Goal: Task Accomplishment & Management: Manage account settings

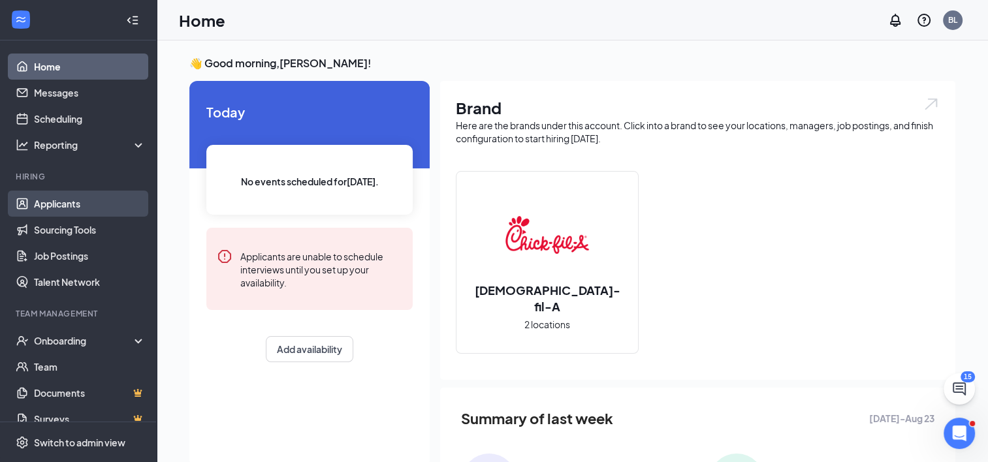
click at [67, 206] on link "Applicants" at bounding box center [90, 204] width 112 height 26
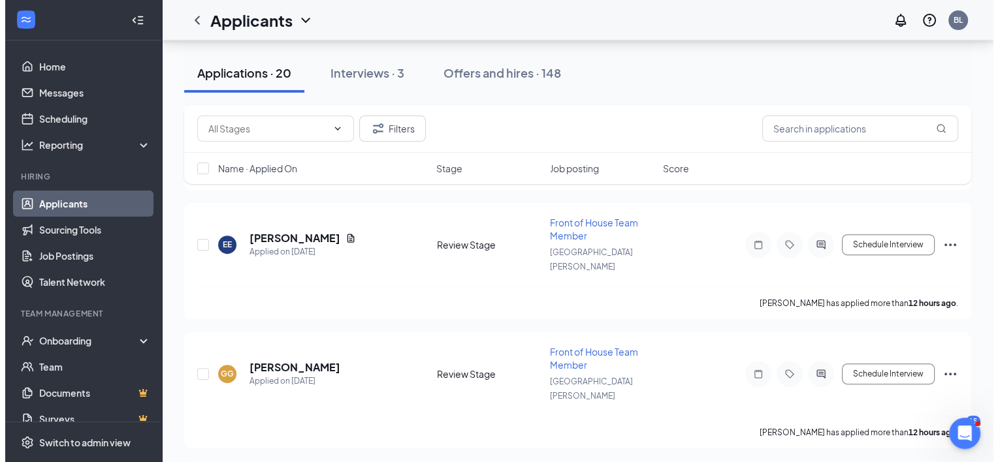
scroll to position [385, 0]
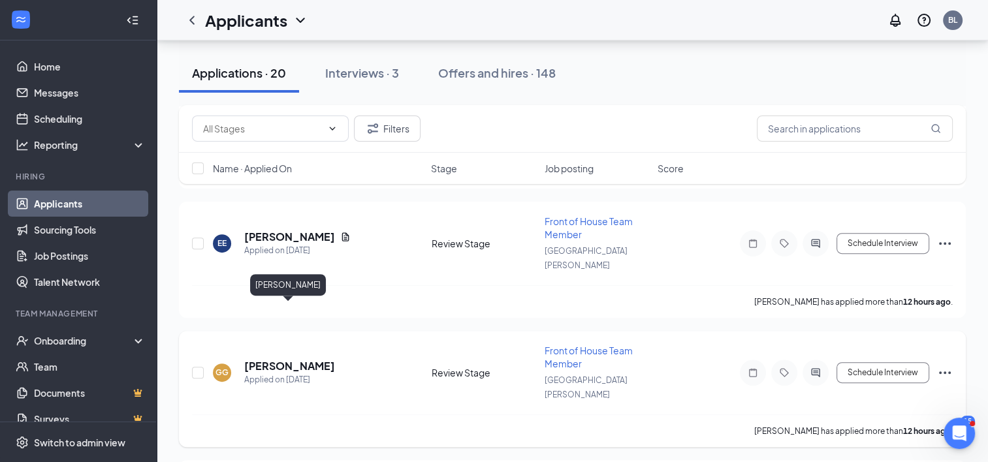
click at [283, 359] on h5 "[PERSON_NAME]" at bounding box center [289, 366] width 91 height 14
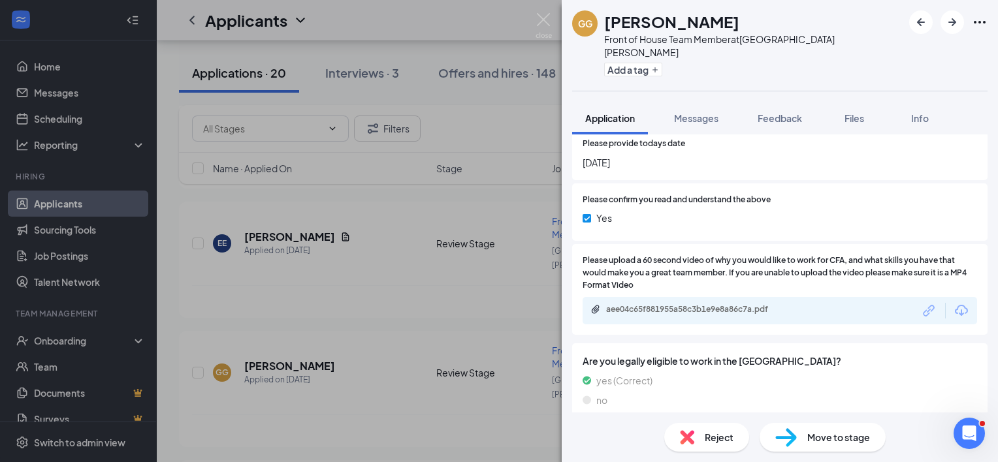
scroll to position [2143, 0]
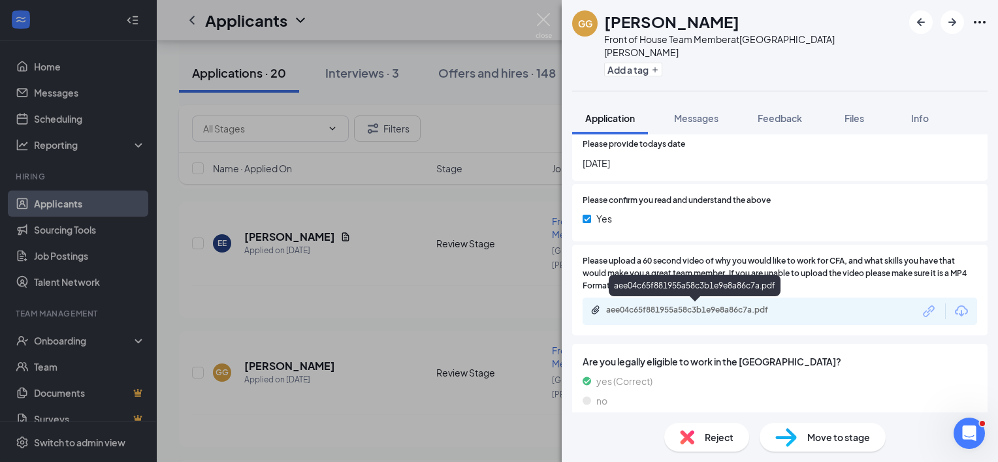
click at [677, 312] on div "aee04c65f881955a58c3b1e9e8a86c7a.pdf" at bounding box center [697, 310] width 183 height 10
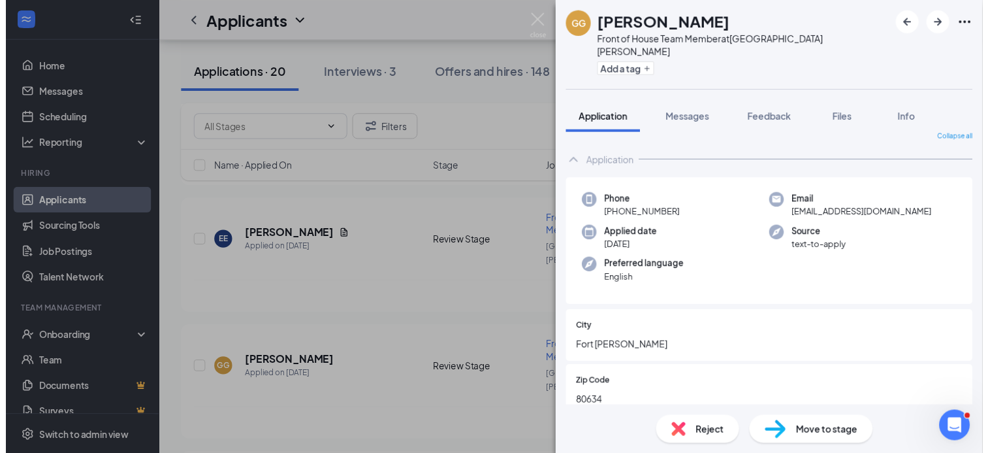
scroll to position [0, 0]
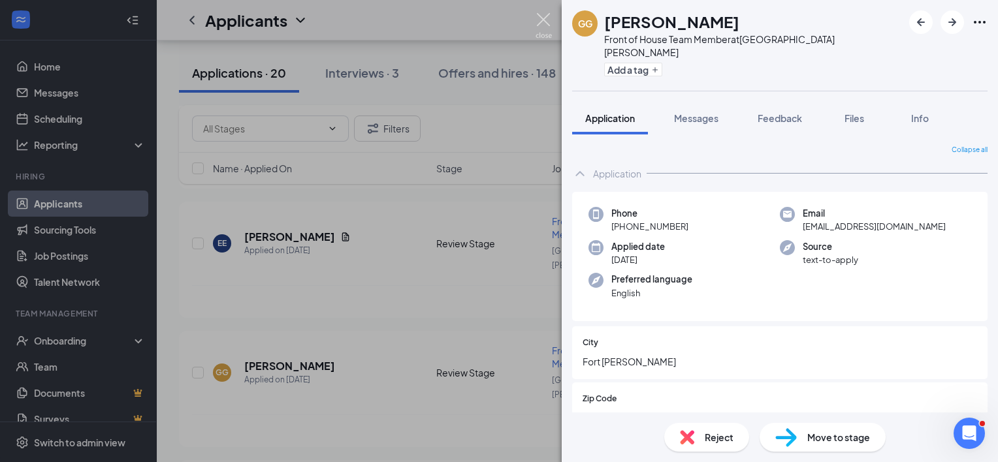
click at [548, 18] on img at bounding box center [544, 25] width 16 height 25
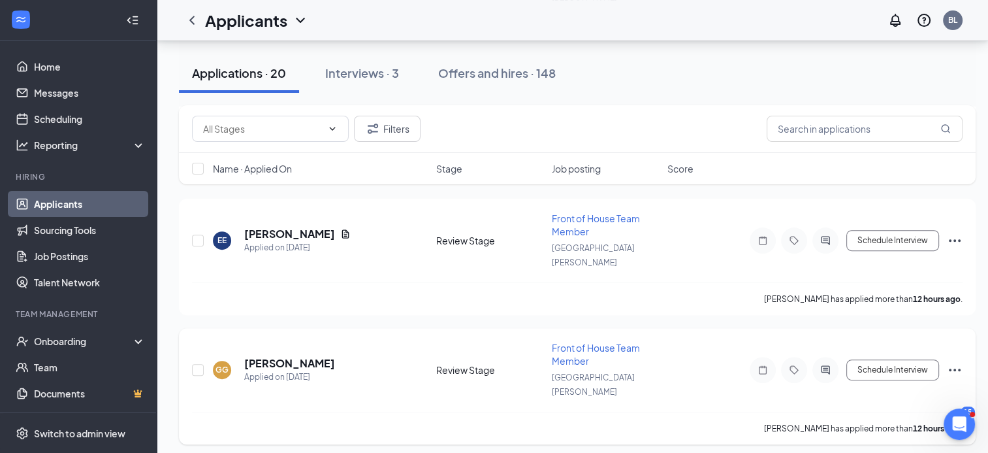
scroll to position [387, 0]
click at [954, 364] on icon "Ellipses" at bounding box center [955, 372] width 16 height 16
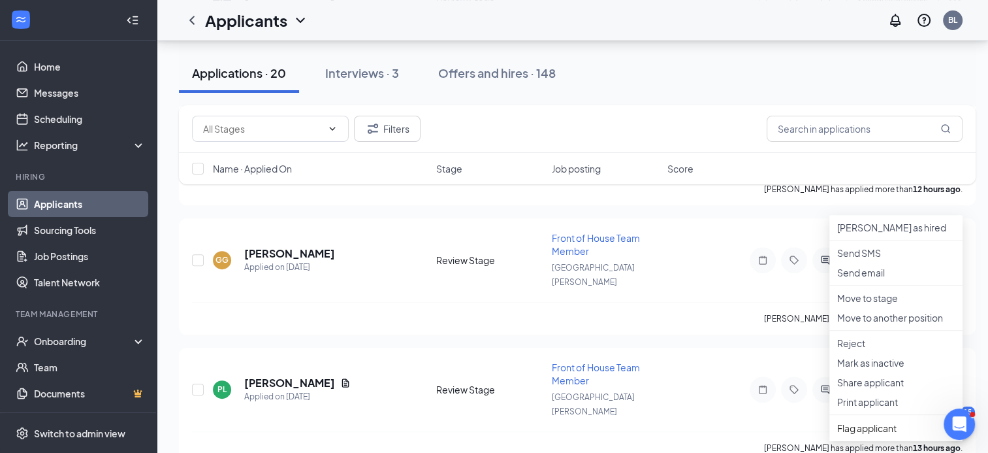
scroll to position [506, 0]
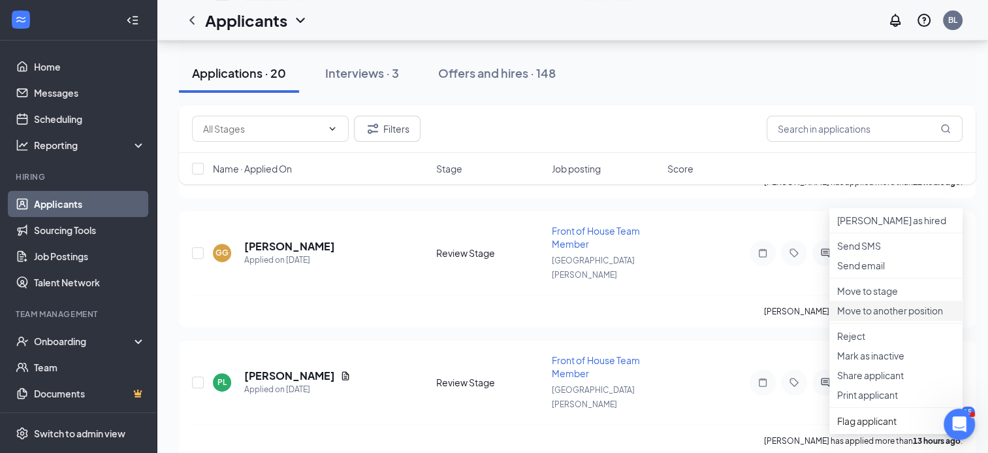
click at [896, 317] on p "Move to another position" at bounding box center [896, 310] width 118 height 13
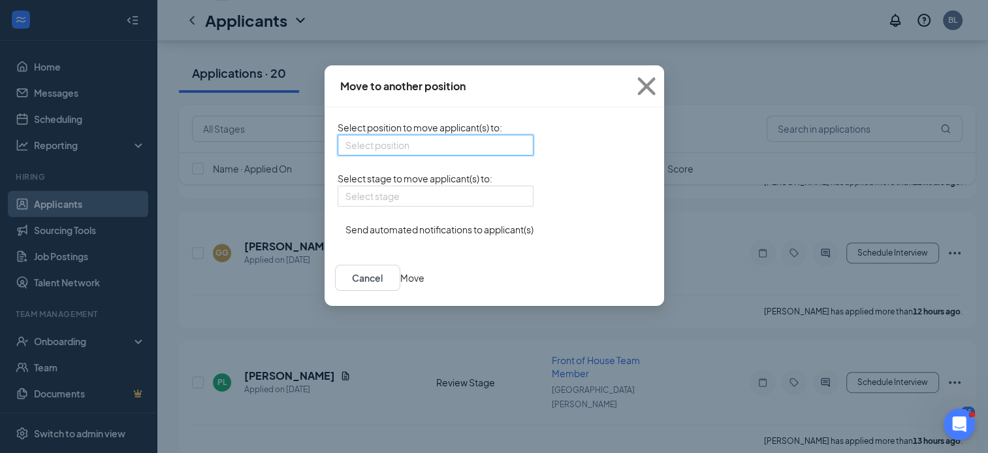
click at [408, 154] on input "search" at bounding box center [431, 145] width 171 height 20
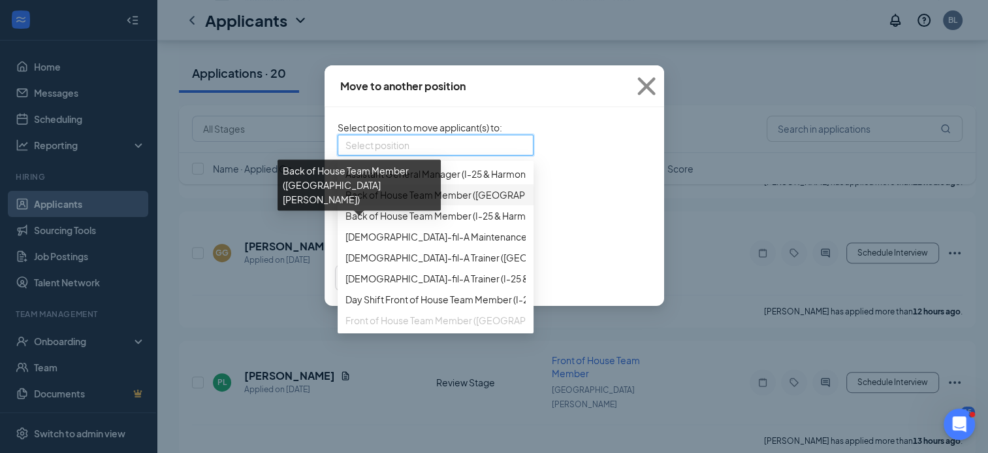
click at [376, 202] on span "Back of House Team Member ([GEOGRAPHIC_DATA][PERSON_NAME])" at bounding box center [497, 194] width 302 height 14
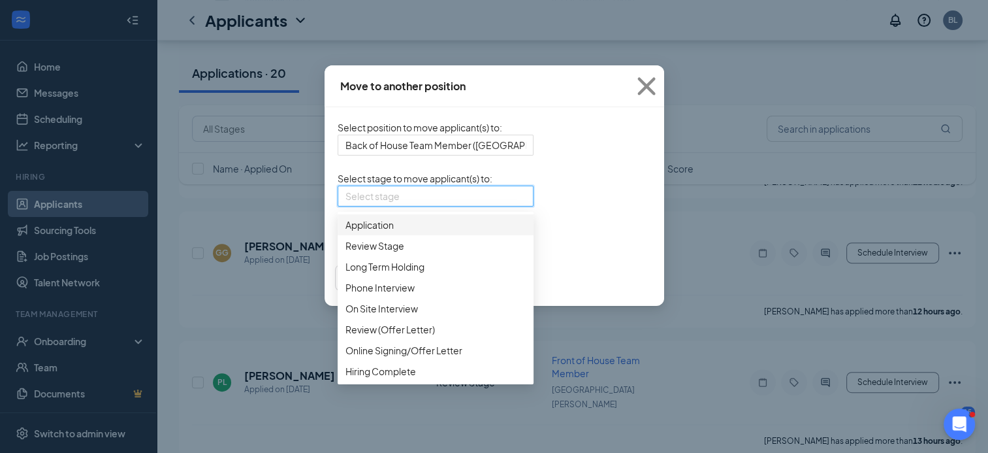
click at [408, 206] on input "search" at bounding box center [431, 196] width 171 height 20
click at [362, 232] on span "Application" at bounding box center [436, 224] width 180 height 14
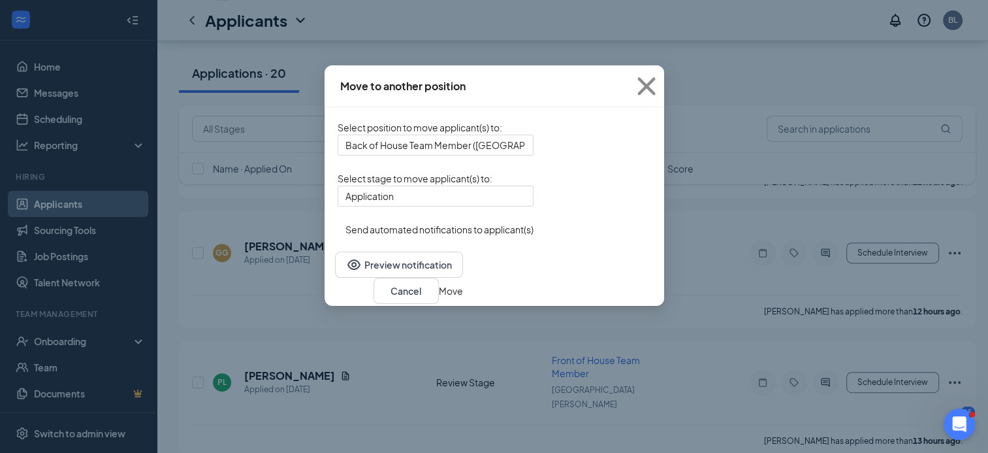
click at [463, 298] on button "Move" at bounding box center [451, 290] width 24 height 14
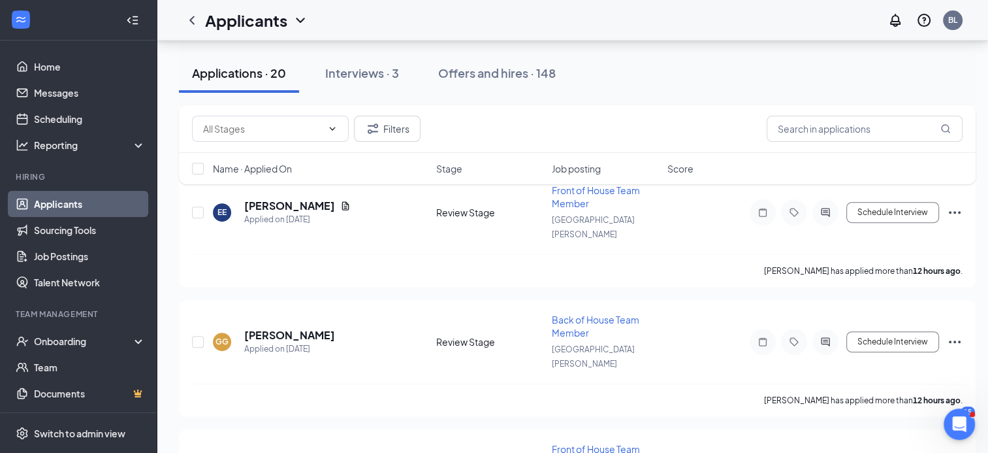
scroll to position [414, 0]
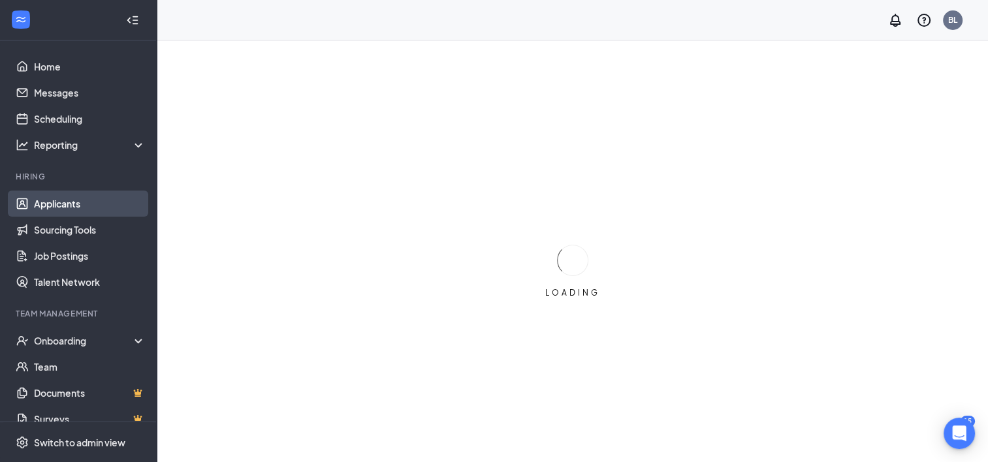
click at [69, 206] on link "Applicants" at bounding box center [90, 204] width 112 height 26
